Goal: Information Seeking & Learning: Learn about a topic

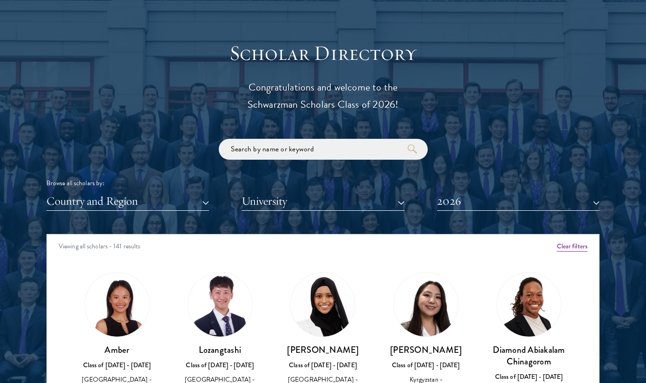
scroll to position [1013, 0]
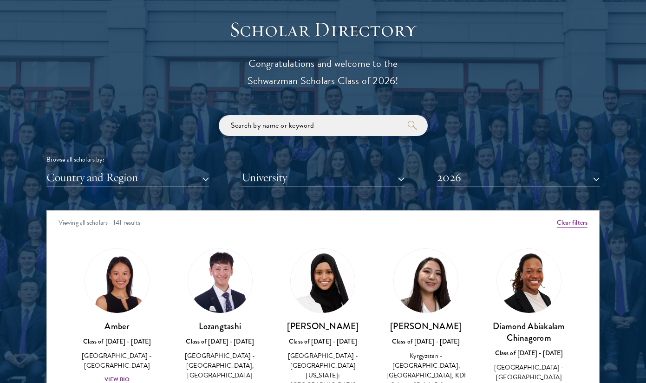
click at [356, 126] on input "search" at bounding box center [323, 125] width 209 height 21
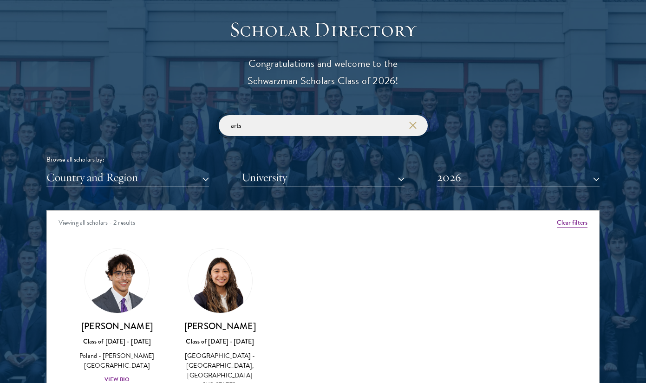
click button "submit" at bounding box center [0, 0] width 0 height 0
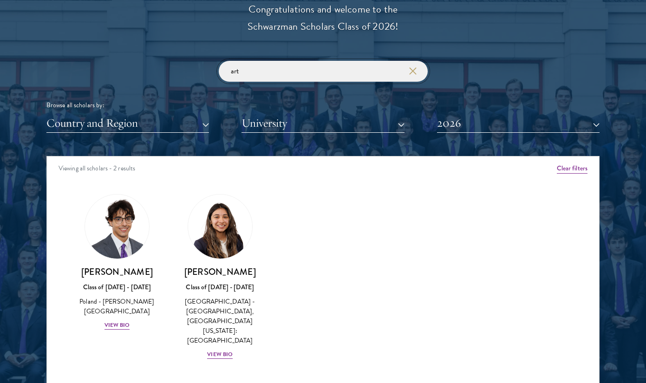
scroll to position [1068, 1]
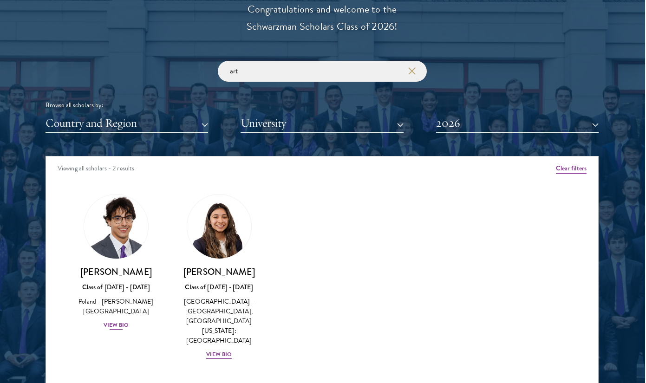
click at [121, 321] on div "View Bio" at bounding box center [117, 325] width 26 height 9
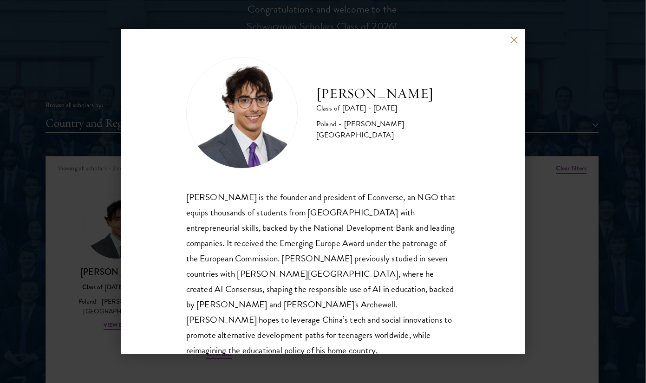
click at [593, 233] on div "Jan Bartkowiak Class of 2025 - 2026 Poland - Minerva University Jan Bartkowiak …" at bounding box center [323, 191] width 646 height 383
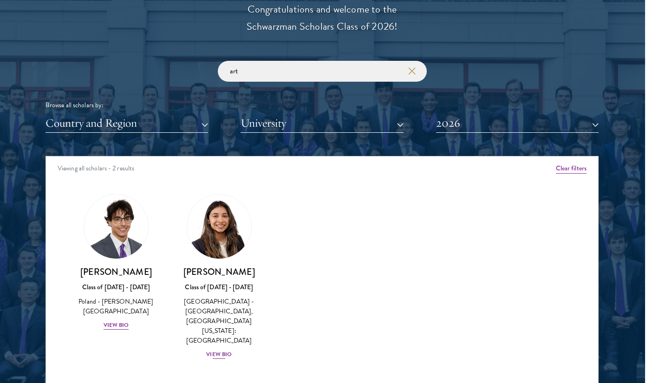
click at [222, 350] on div "View Bio" at bounding box center [219, 354] width 26 height 9
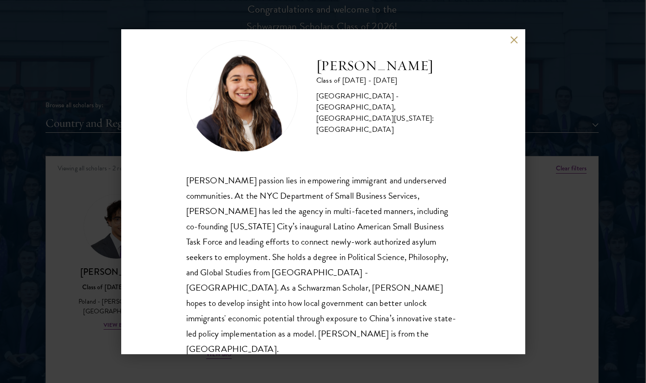
scroll to position [16, 0]
click at [537, 205] on div "Tania Martinez Class of 2025 - 2026 United States of America - Rutgers, The Sta…" at bounding box center [323, 191] width 646 height 383
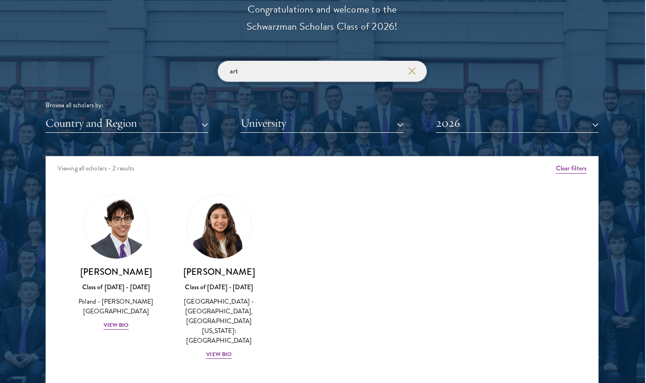
click at [338, 67] on input "art" at bounding box center [322, 71] width 209 height 21
type input "a"
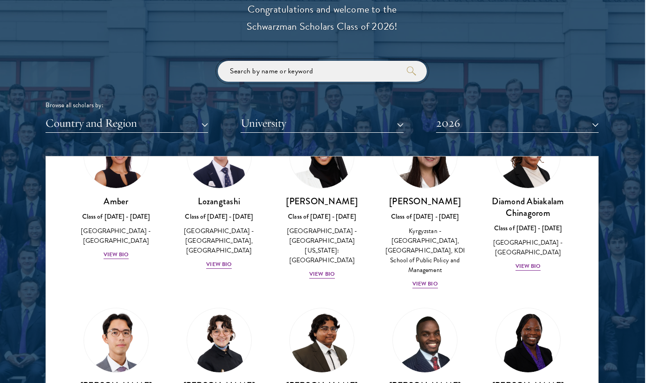
scroll to position [92, 0]
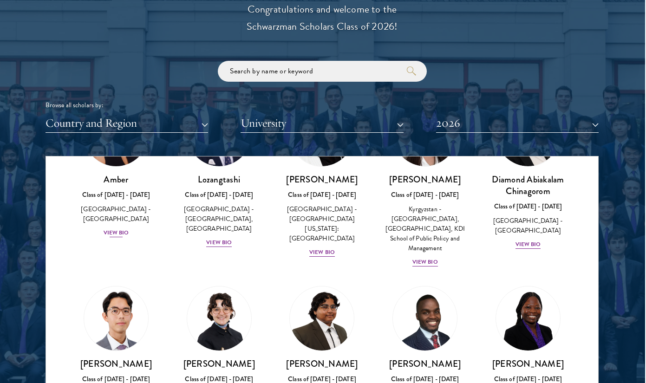
click at [124, 229] on div "View Bio" at bounding box center [117, 233] width 26 height 9
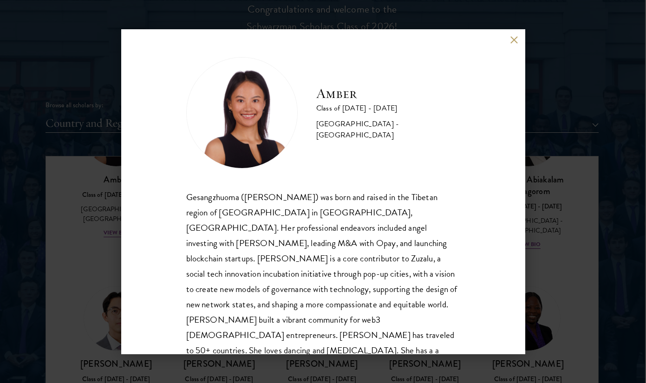
click at [589, 111] on div "Amber Class of 2025 - 2026 China - Peking University Gesangzhuoma (Amber) was b…" at bounding box center [323, 191] width 646 height 383
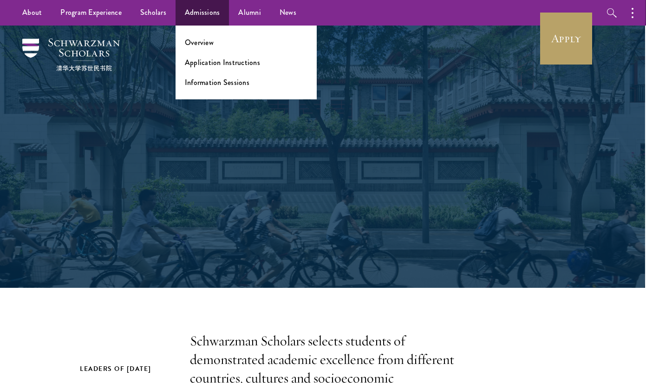
scroll to position [0, 1]
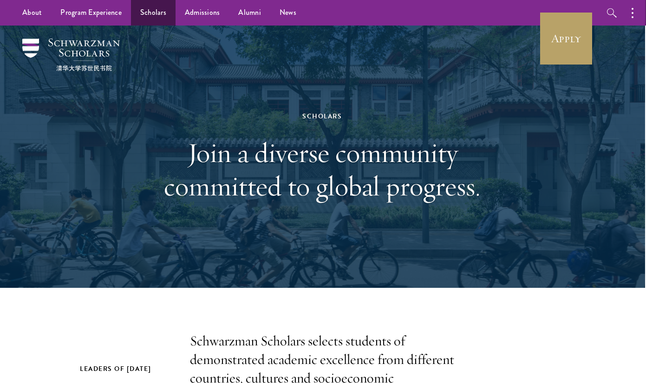
click at [158, 9] on link "Scholars" at bounding box center [153, 13] width 45 height 26
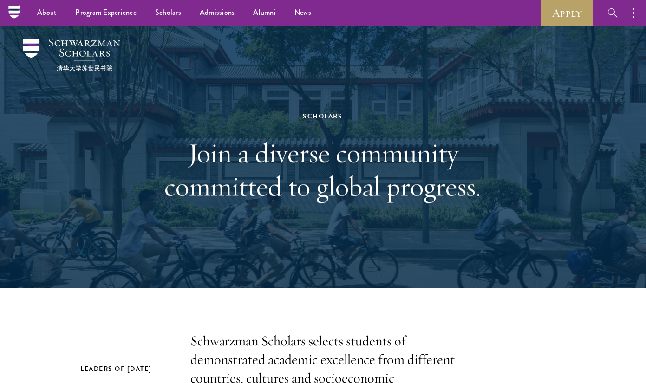
scroll to position [0, 0]
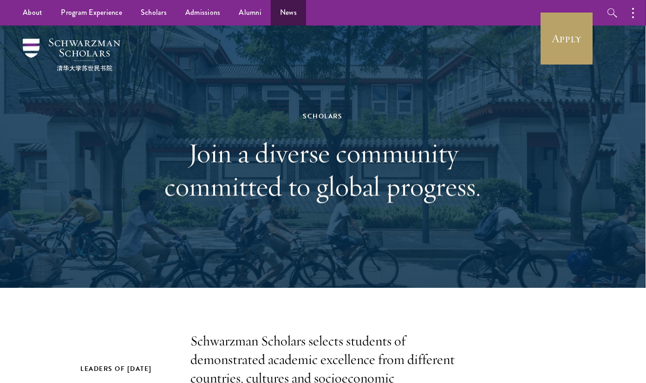
click at [288, 9] on link "News" at bounding box center [288, 13] width 35 height 26
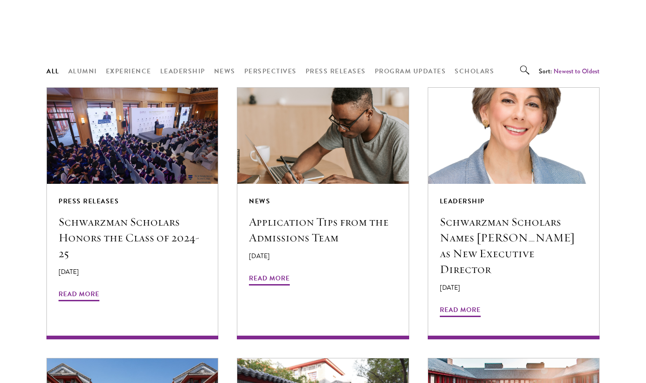
scroll to position [736, 0]
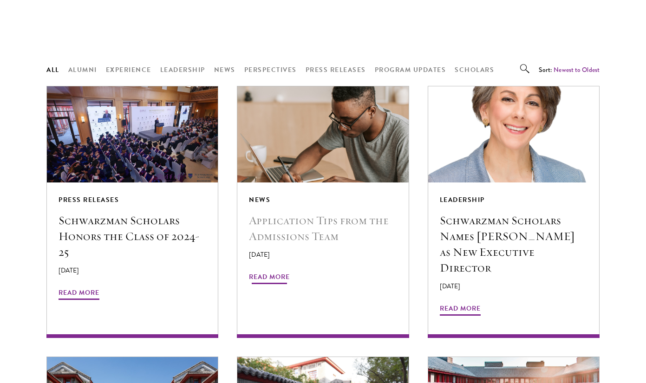
click at [313, 139] on img at bounding box center [323, 134] width 182 height 102
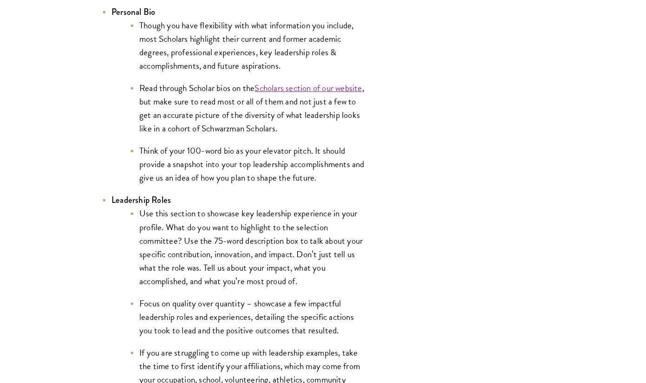
scroll to position [1859, 0]
